Goal: Check status

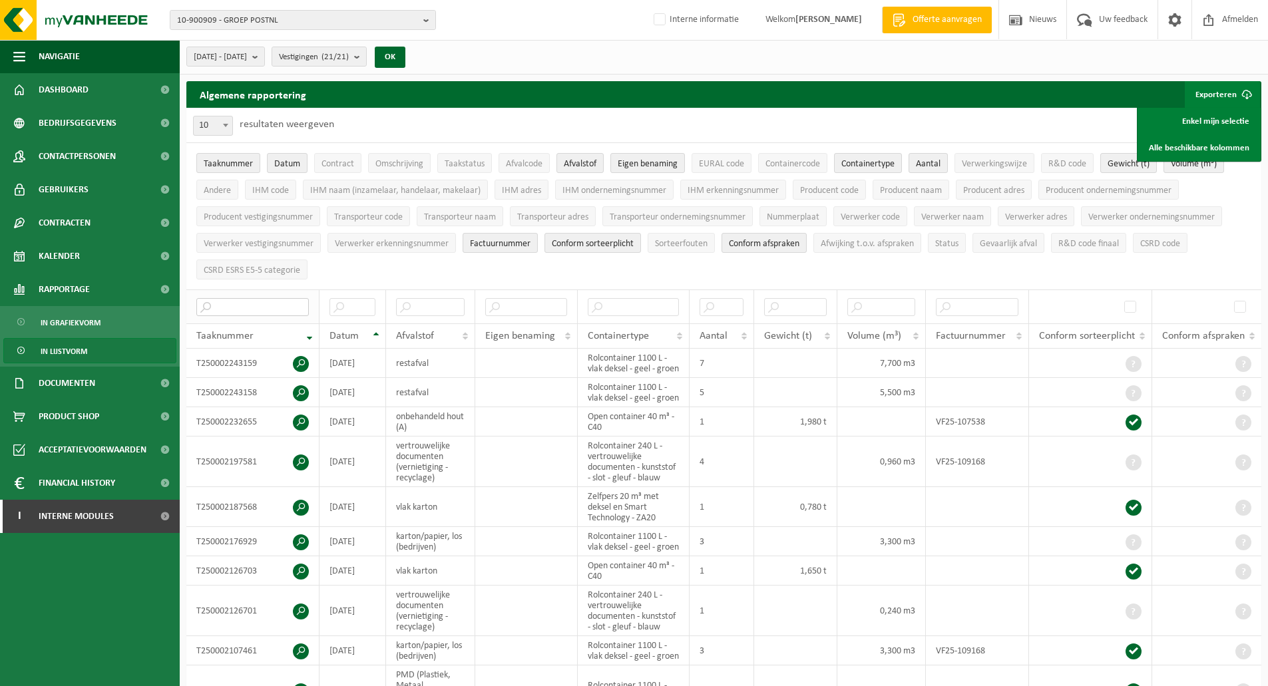
click at [268, 302] on input "text" at bounding box center [252, 307] width 112 height 18
paste input "T240001760089"
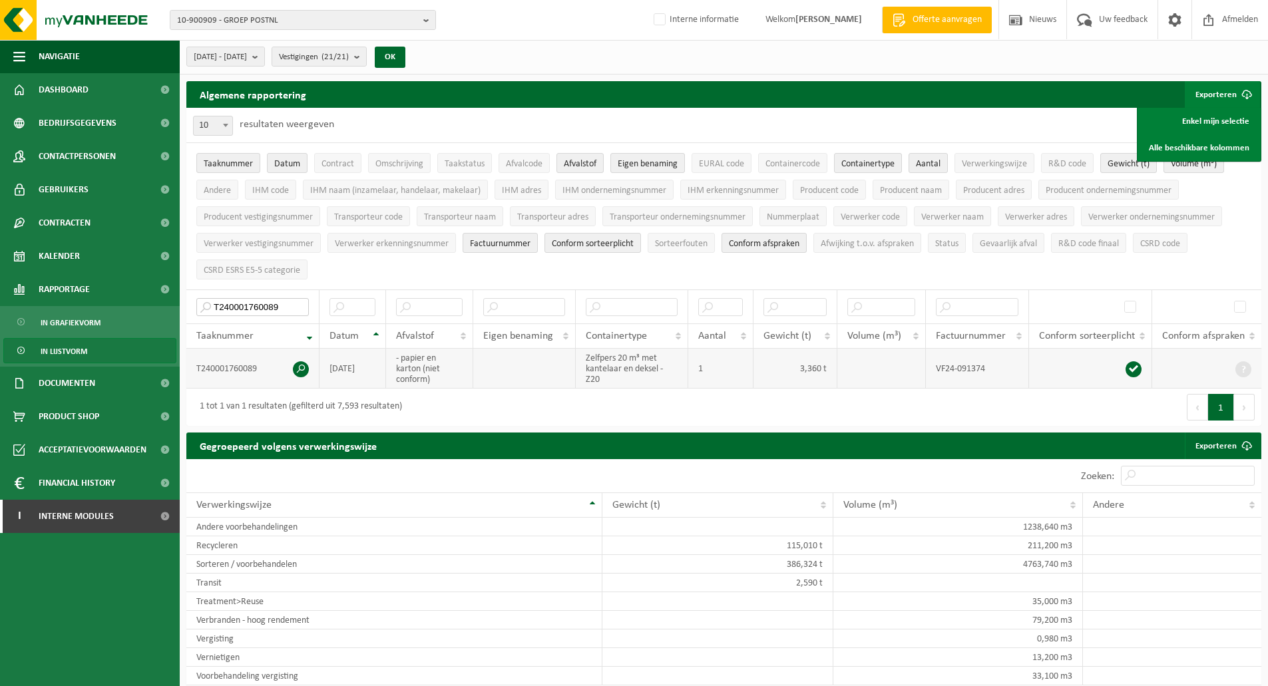
type input "T240001760089"
drag, startPoint x: 434, startPoint y: 382, endPoint x: 394, endPoint y: 360, distance: 45.6
click at [394, 360] on td "- papier en karton (niet conform)" at bounding box center [429, 369] width 87 height 40
click at [441, 378] on td "- papier en karton (niet conform)" at bounding box center [429, 369] width 87 height 40
click at [435, 379] on td "- papier en karton (niet conform)" at bounding box center [429, 369] width 87 height 40
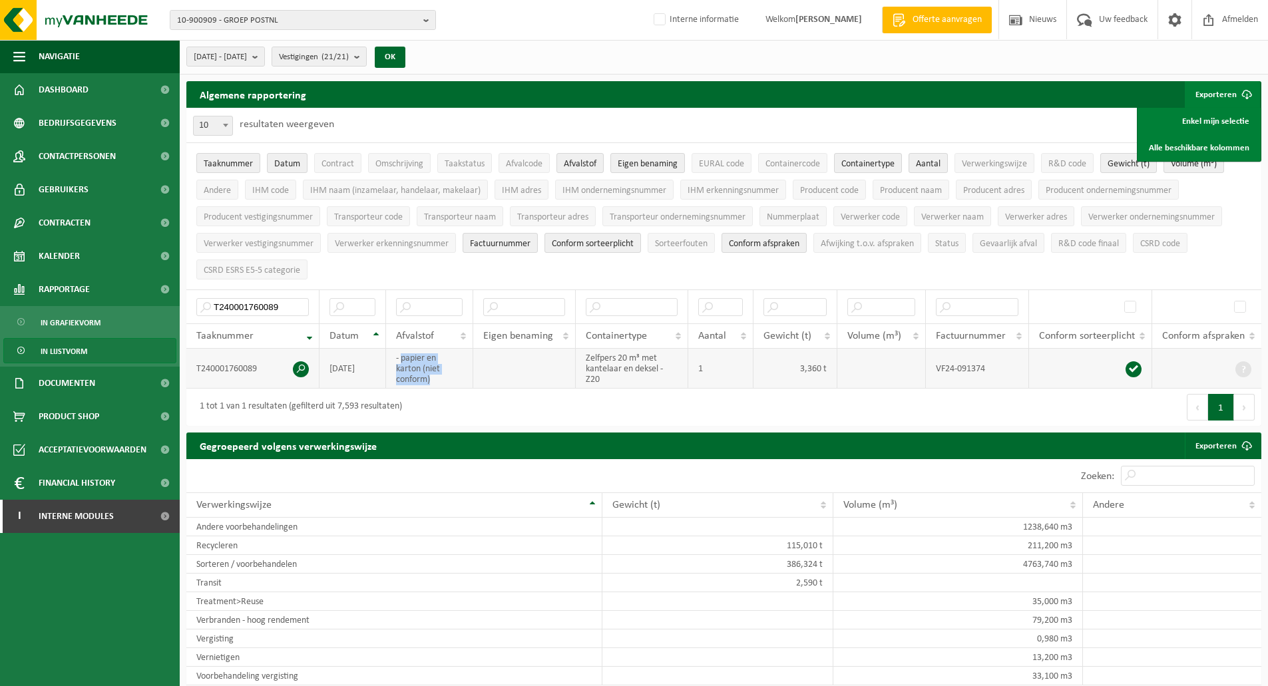
drag, startPoint x: 435, startPoint y: 379, endPoint x: 409, endPoint y: 355, distance: 34.9
click at [409, 355] on td "- papier en karton (niet conform)" at bounding box center [429, 369] width 87 height 40
copy td "papier en karton (niet conform)"
click at [489, 270] on ul "Taaknummer Datum Contract Omschrijving Taakstatus Afvalcode Afvalstof Eigen ben…" at bounding box center [723, 216] width 1075 height 146
